Goal: Communication & Community: Participate in discussion

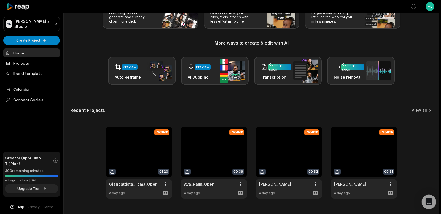
click at [433, 202] on div "Open Intercom Messenger" at bounding box center [428, 202] width 15 height 15
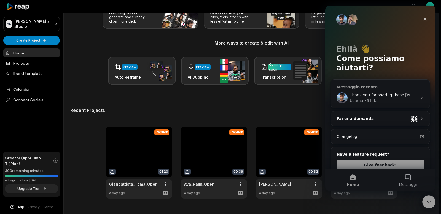
click at [379, 88] on div "Thank you for sharing these [PERSON_NAME]. We are working to get this fixed asa…" at bounding box center [380, 98] width 99 height 20
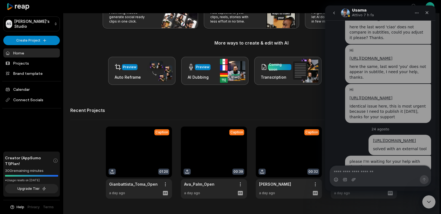
scroll to position [1172, 0]
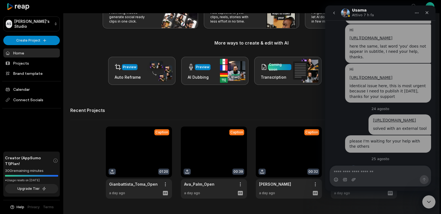
click at [135, 149] on link at bounding box center [139, 163] width 66 height 72
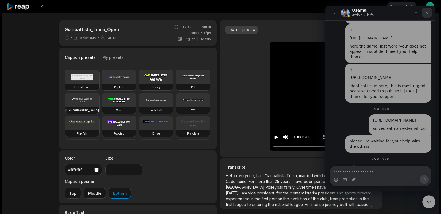
click at [429, 13] on div "Chiudi" at bounding box center [427, 13] width 10 height 10
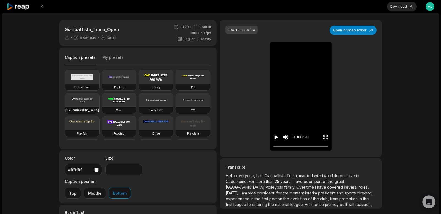
scroll to position [1172, 0]
click at [330, 197] on span "from" at bounding box center [334, 199] width 9 height 5
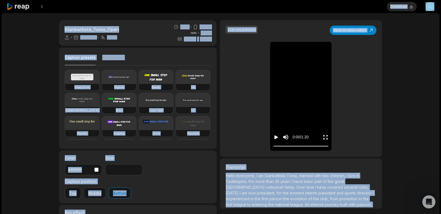
click at [330, 197] on span "from" at bounding box center [334, 199] width 9 height 5
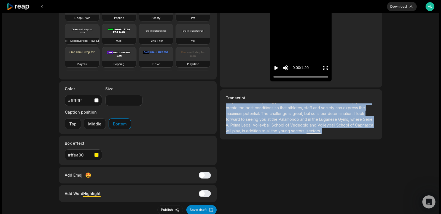
scroll to position [77, 0]
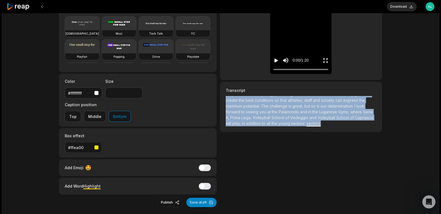
drag, startPoint x: 226, startPoint y: 175, endPoint x: 317, endPoint y: 130, distance: 101.9
click at [317, 130] on p "Hello everyone, I am [PERSON_NAME], married with two children, I live in [GEOGR…" at bounding box center [301, 113] width 150 height 35
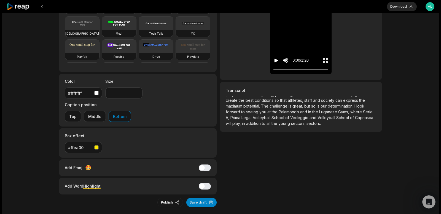
click at [306, 123] on span "sectors." at bounding box center [313, 123] width 14 height 5
drag, startPoint x: 260, startPoint y: 124, endPoint x: 238, endPoint y: 118, distance: 22.9
click at [237, 118] on p "Hello everyone, I am [PERSON_NAME], married with two children, I live in [GEOGR…" at bounding box center [301, 113] width 150 height 35
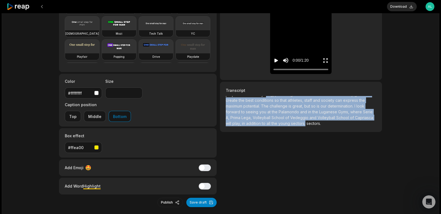
scroll to position [0, 0]
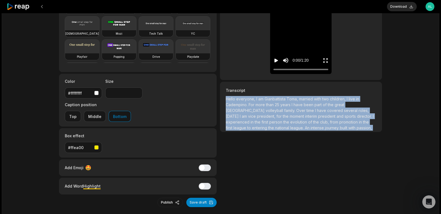
drag, startPoint x: 259, startPoint y: 123, endPoint x: 227, endPoint y: 99, distance: 40.9
click at [227, 99] on p "Hello everyone, I am [PERSON_NAME], married with two children, I live in [GEOGR…" at bounding box center [301, 113] width 150 height 35
copy p "Hello everyone, I am [PERSON_NAME], married with two children, I live in [GEOGR…"
